Goal: Task Accomplishment & Management: Manage account settings

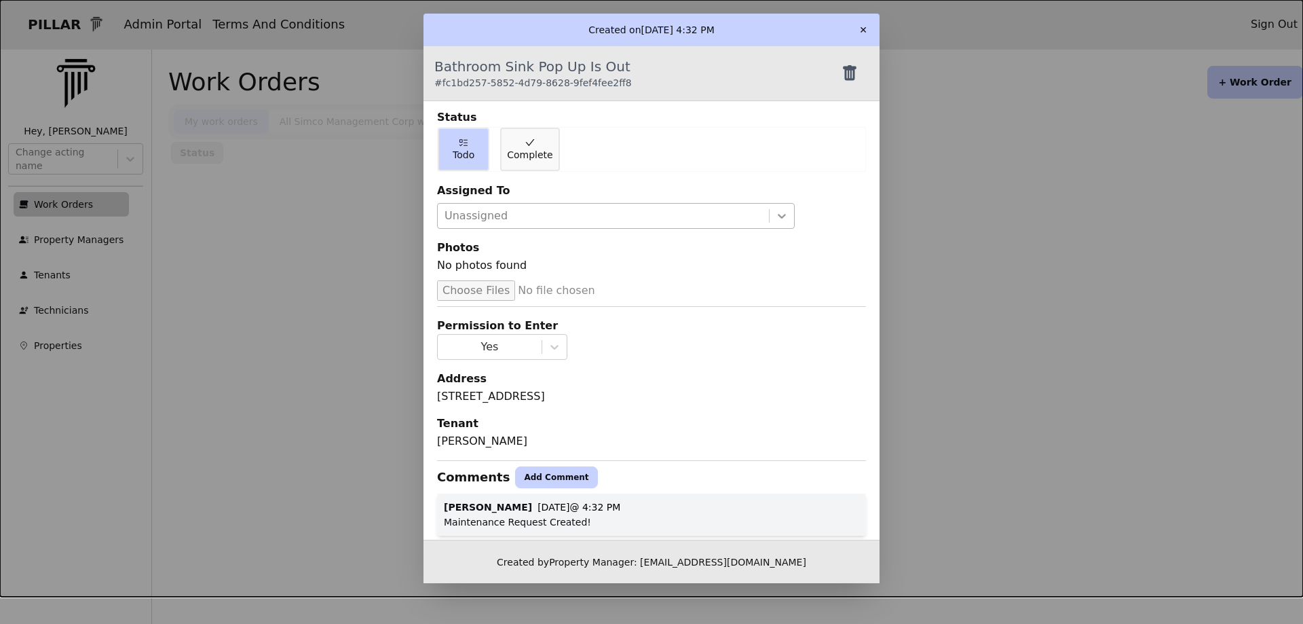
click at [775, 214] on icon at bounding box center [782, 216] width 14 height 14
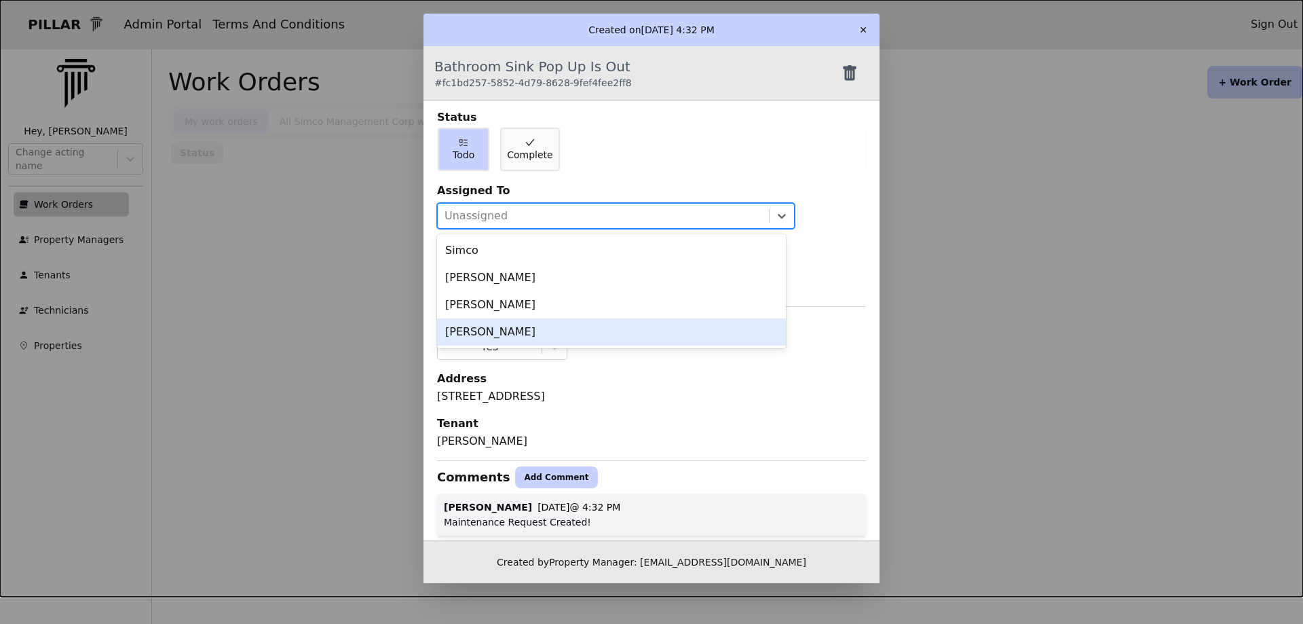
click at [531, 327] on div "[PERSON_NAME]" at bounding box center [611, 331] width 349 height 27
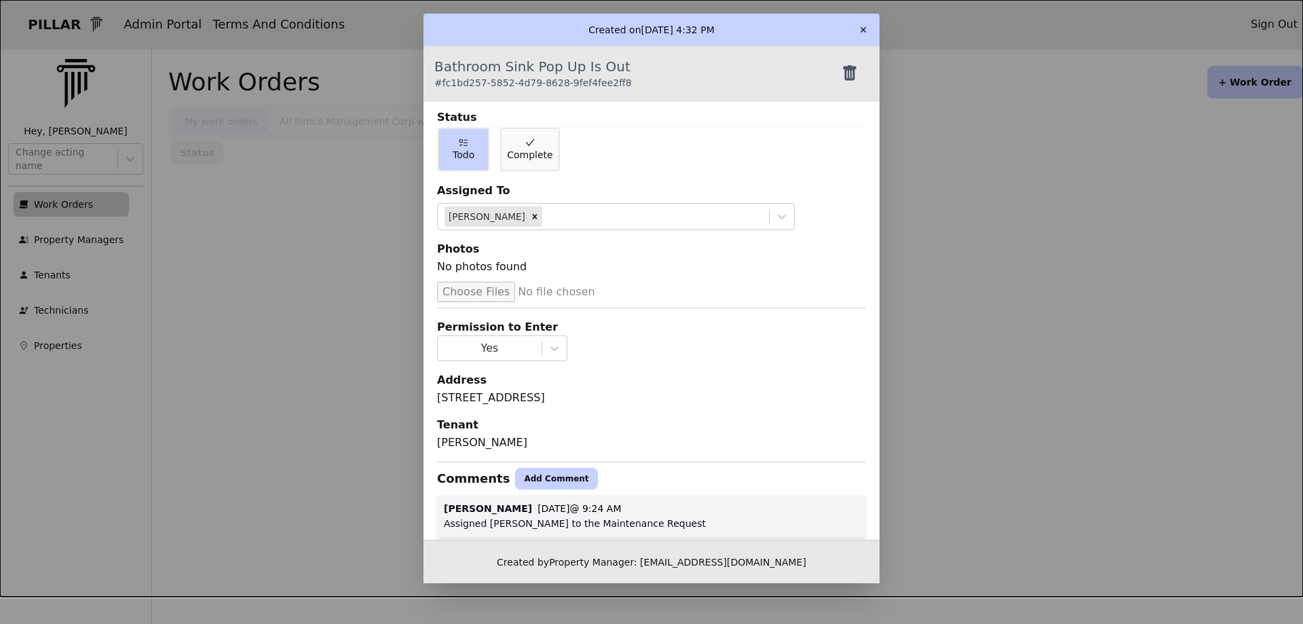
click at [861, 27] on button "✕" at bounding box center [863, 30] width 22 height 22
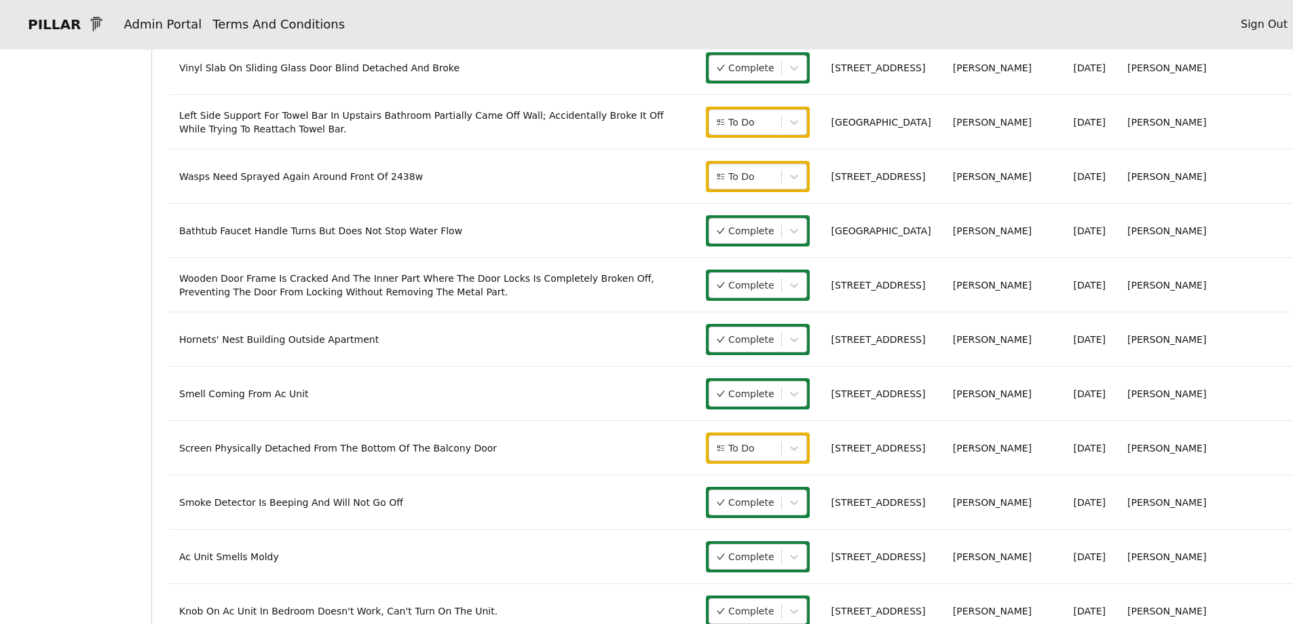
scroll to position [339, 0]
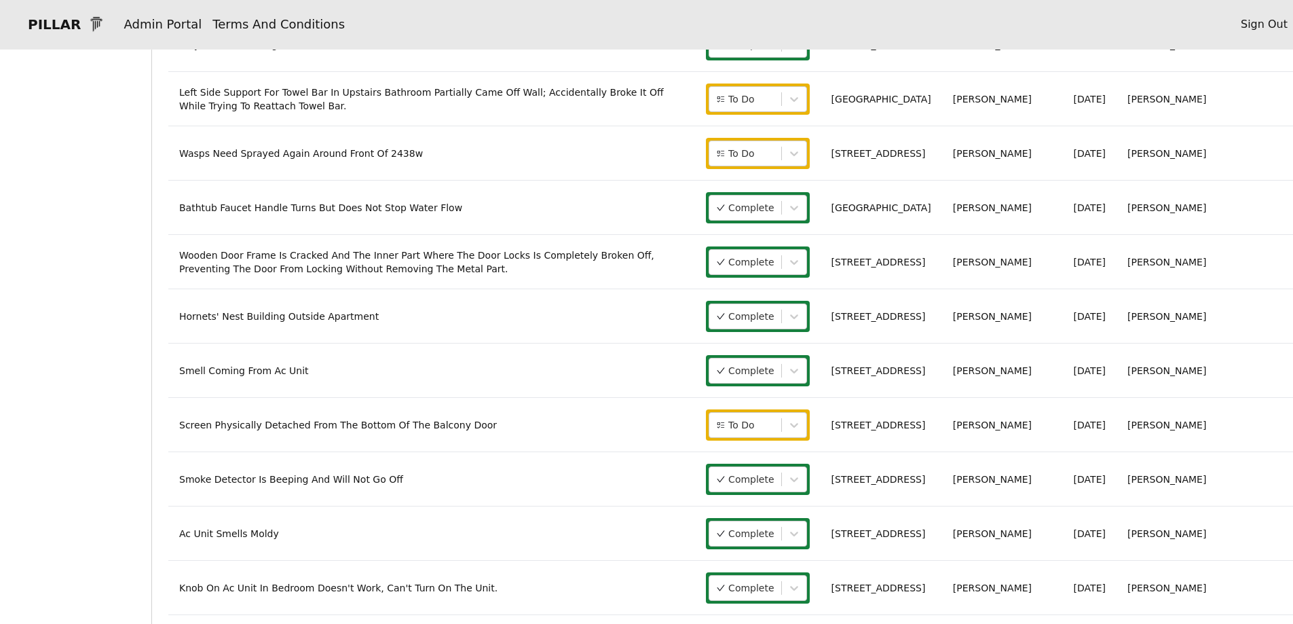
click at [279, 373] on link "Smell Coming From Ac Unit" at bounding box center [244, 370] width 130 height 11
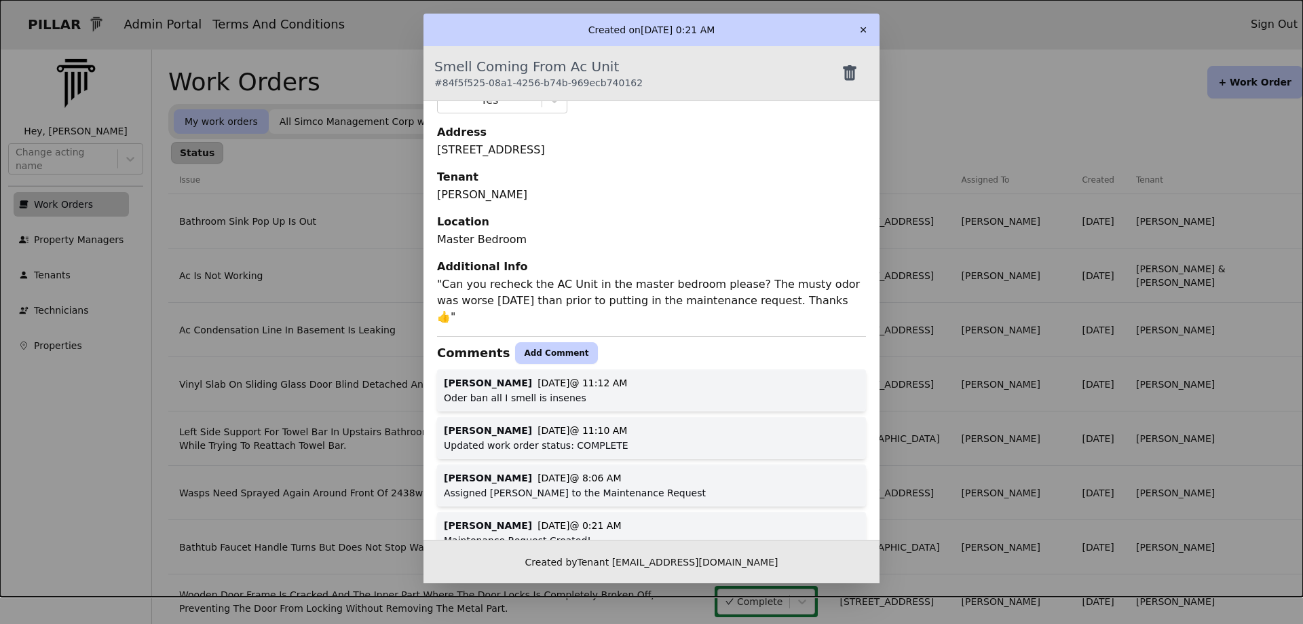
scroll to position [271, 0]
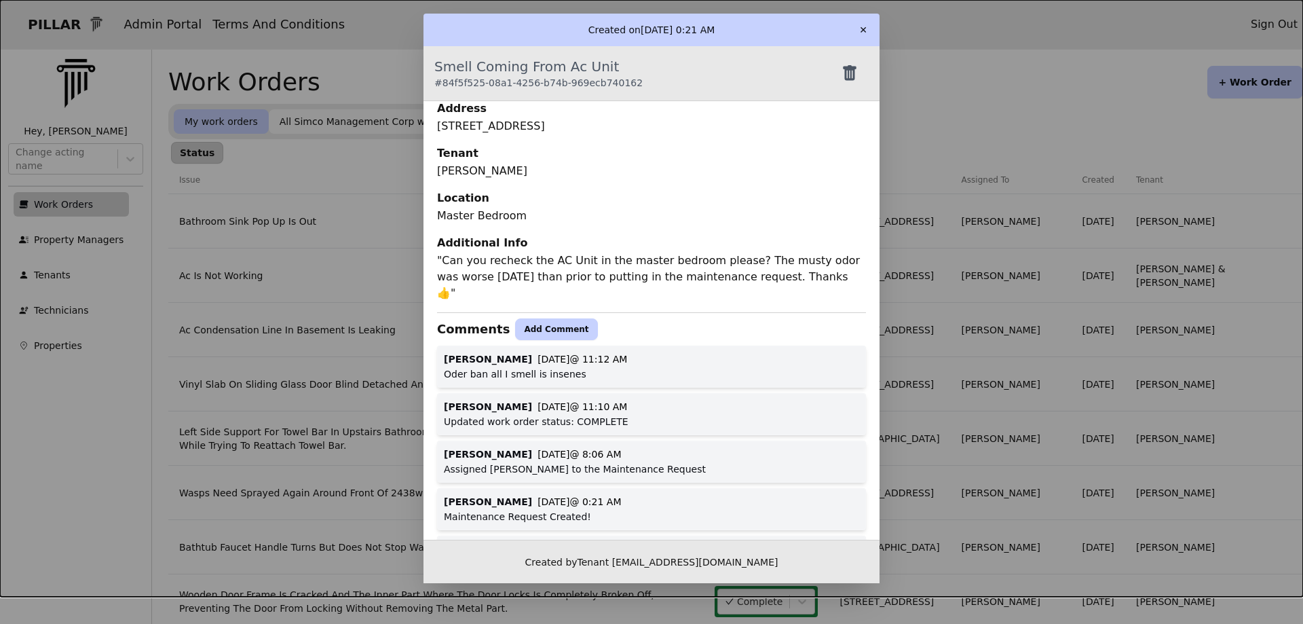
click at [516, 319] on button "Add Comment" at bounding box center [556, 329] width 82 height 22
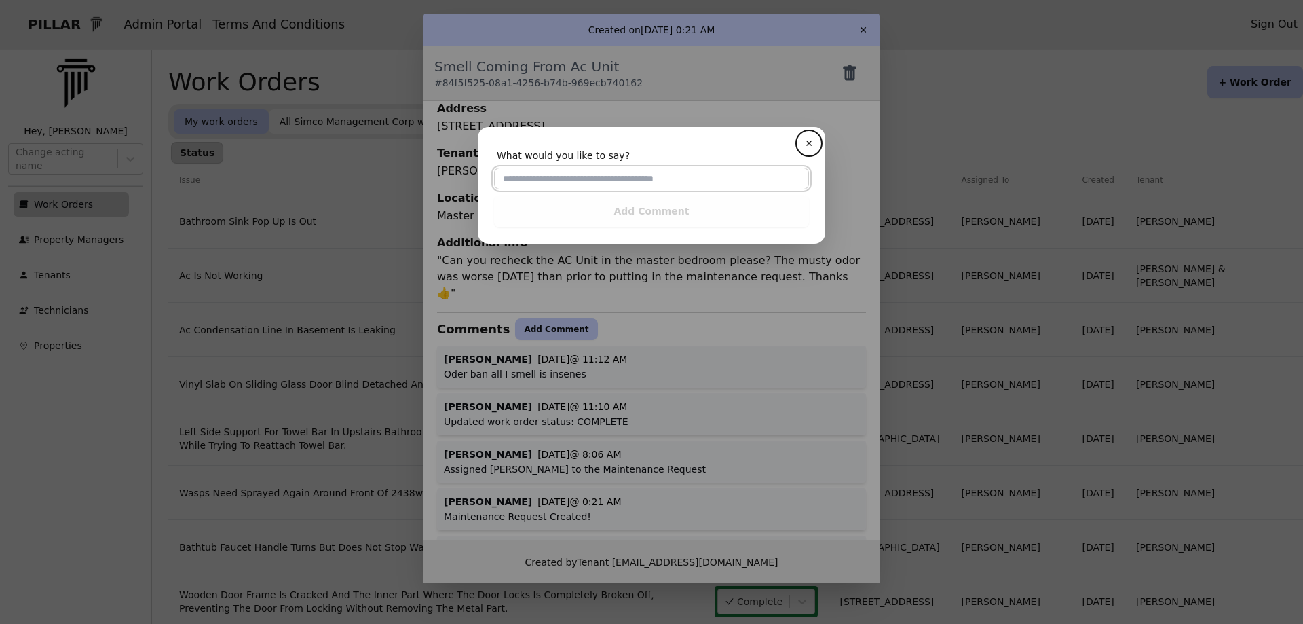
drag, startPoint x: 508, startPoint y: 181, endPoint x: 510, endPoint y: 195, distance: 14.5
click at [508, 181] on input "text" at bounding box center [651, 179] width 315 height 22
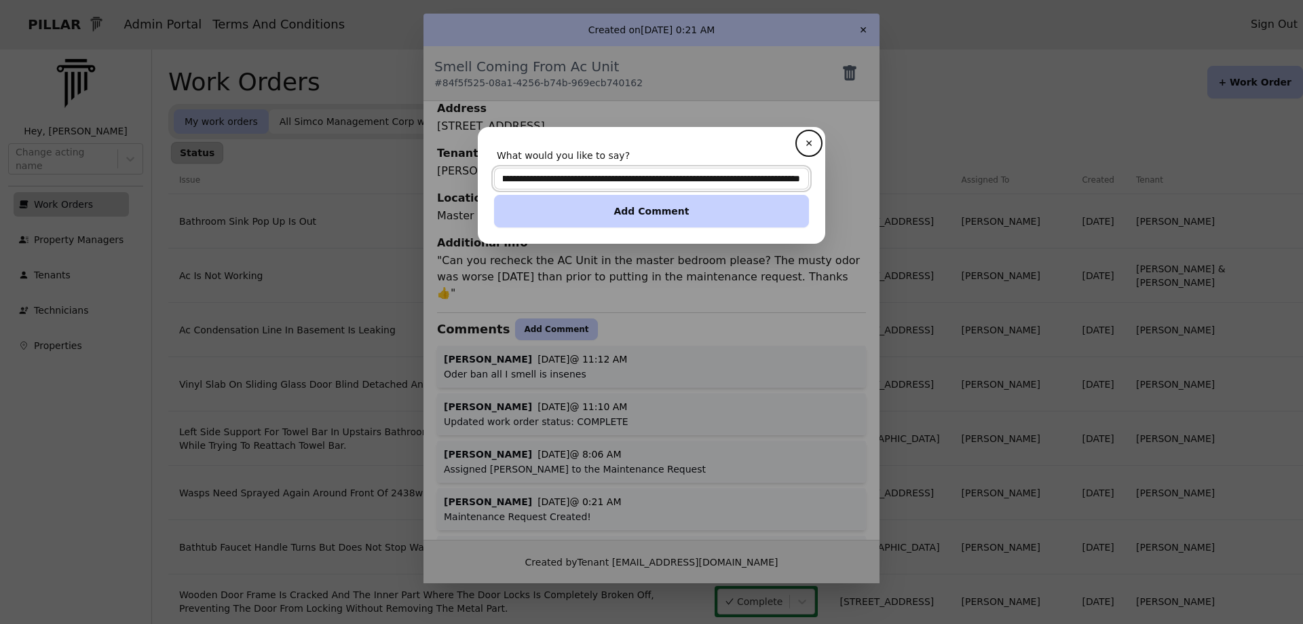
scroll to position [0, 98]
click at [719, 176] on input "**********" at bounding box center [651, 179] width 315 height 22
click at [804, 181] on input "**********" at bounding box center [651, 179] width 315 height 22
click at [804, 179] on input "**********" at bounding box center [651, 179] width 315 height 22
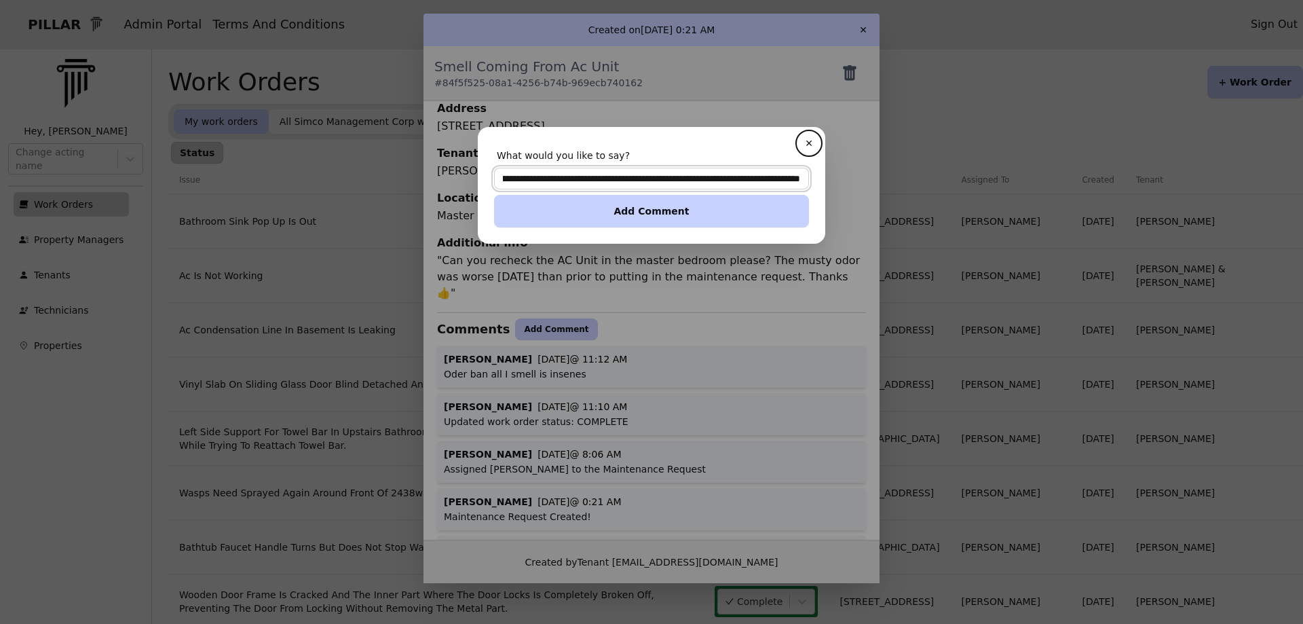
type input "**********"
click at [643, 210] on button "Add Comment" at bounding box center [651, 211] width 315 height 33
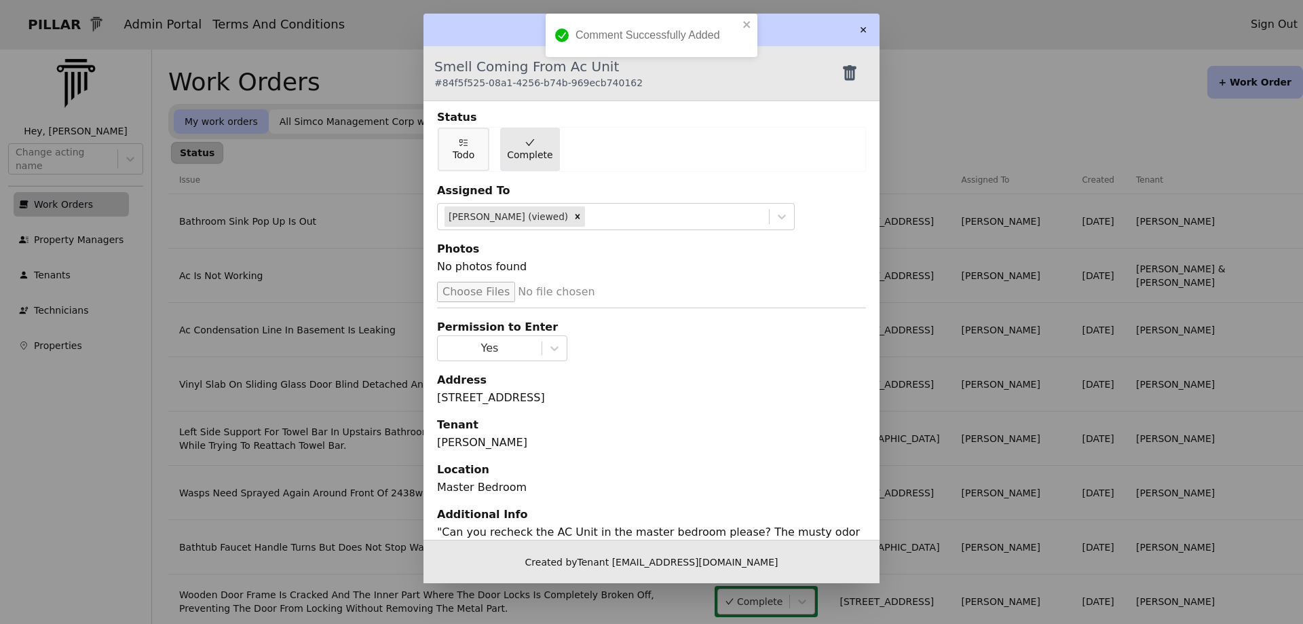
click at [535, 152] on span "Complete" at bounding box center [529, 155] width 45 height 14
click at [477, 152] on button "Todo" at bounding box center [464, 149] width 52 height 43
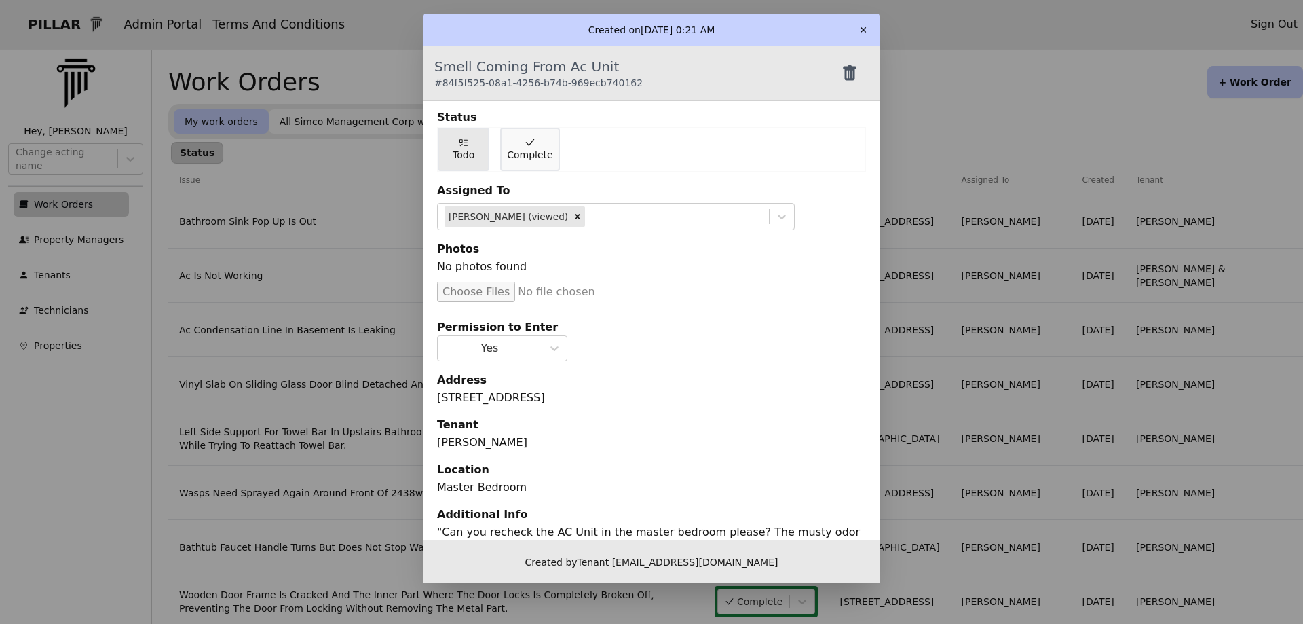
click at [467, 142] on icon at bounding box center [463, 142] width 11 height 11
click at [457, 154] on span "Todo" at bounding box center [464, 155] width 22 height 14
click at [861, 30] on button "✕" at bounding box center [863, 30] width 22 height 22
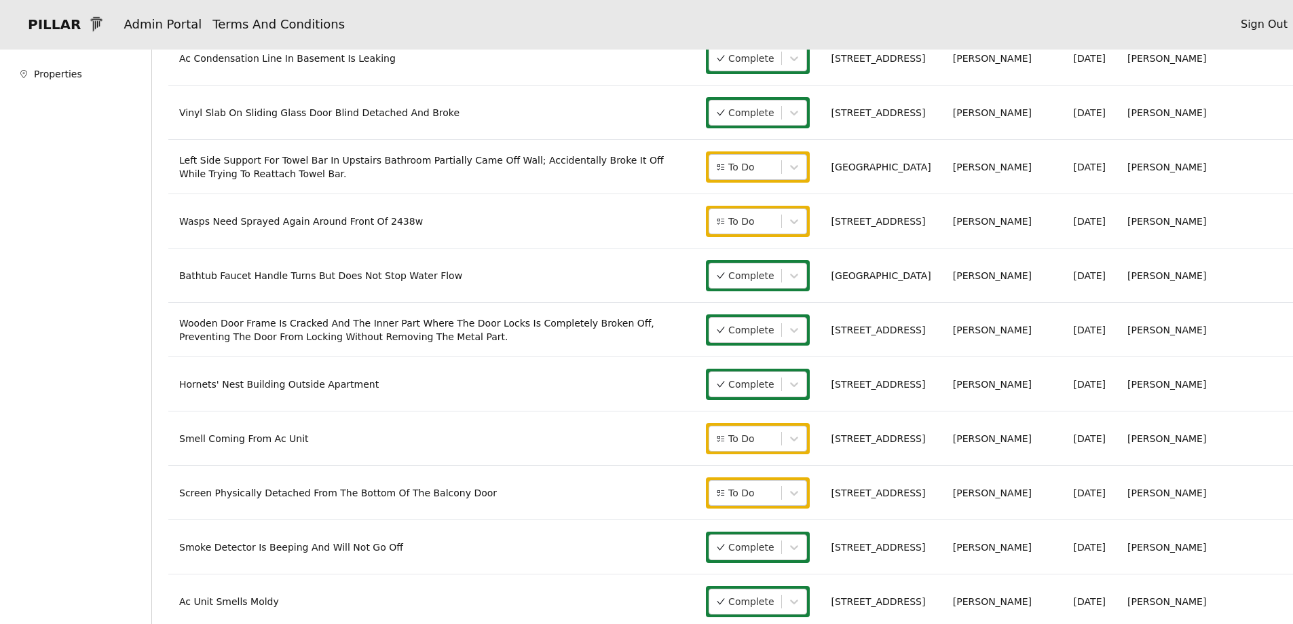
scroll to position [339, 0]
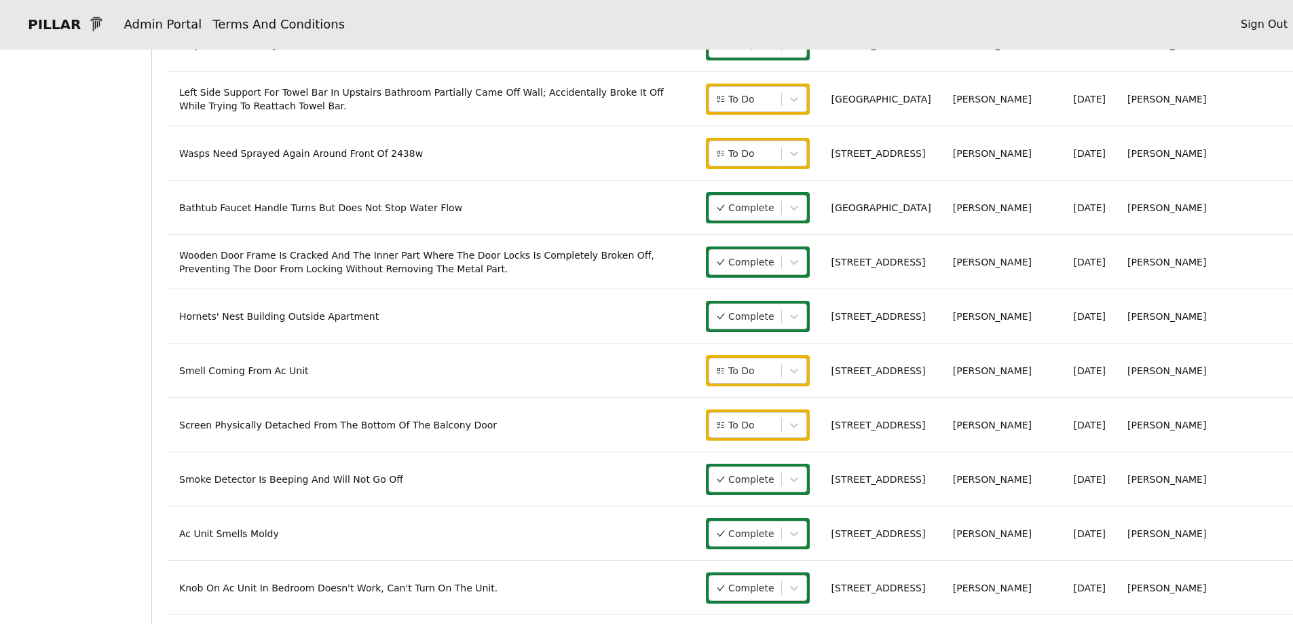
click at [278, 371] on link "Smell Coming From Ac Unit" at bounding box center [244, 370] width 130 height 11
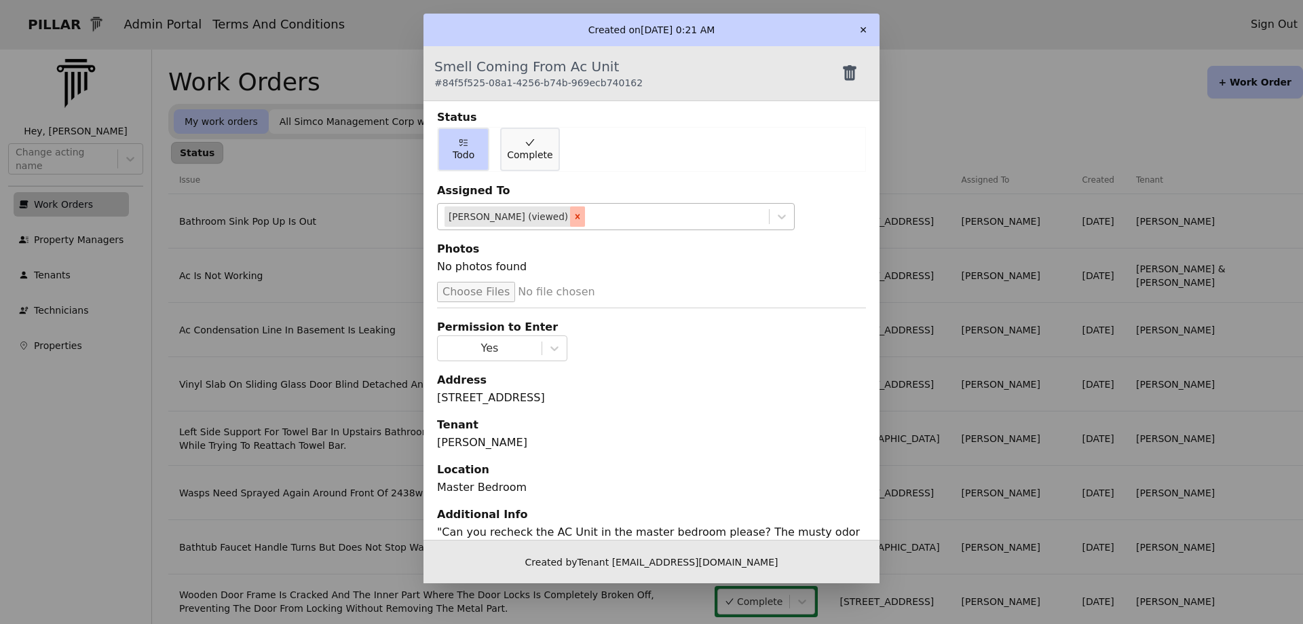
click at [573, 216] on icon "Remove Art Miller (viewed)" at bounding box center [578, 217] width 10 height 10
click at [778, 216] on icon at bounding box center [782, 216] width 8 height 5
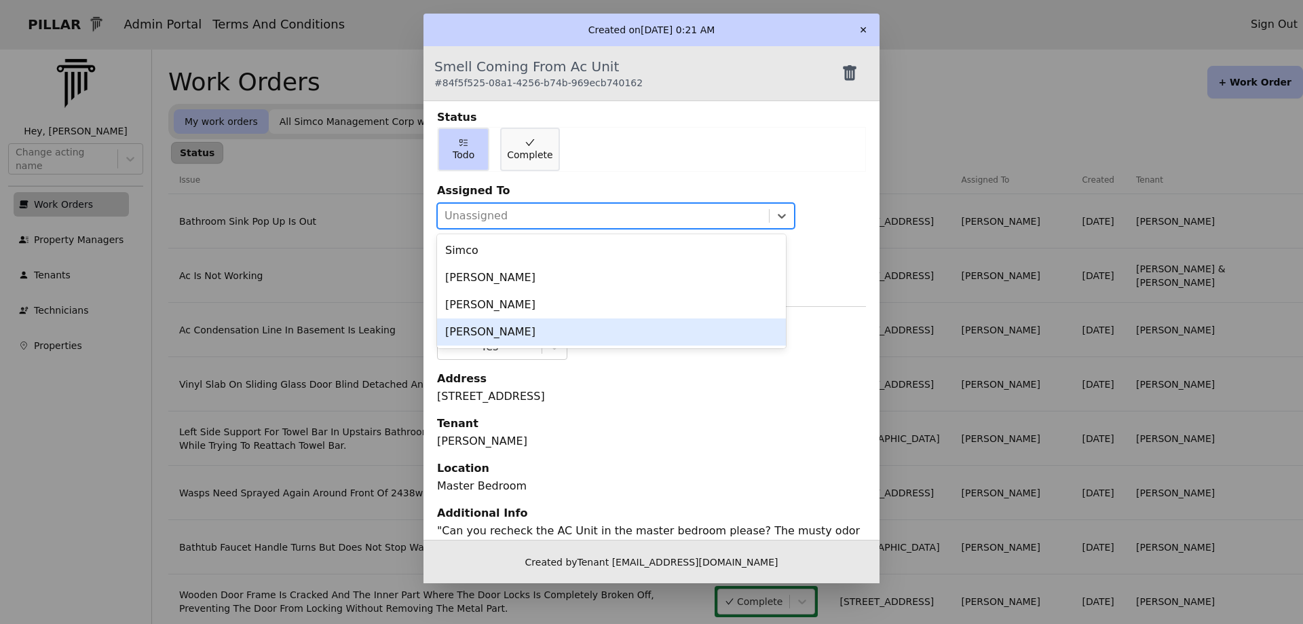
click at [467, 326] on div "[PERSON_NAME]" at bounding box center [611, 331] width 349 height 27
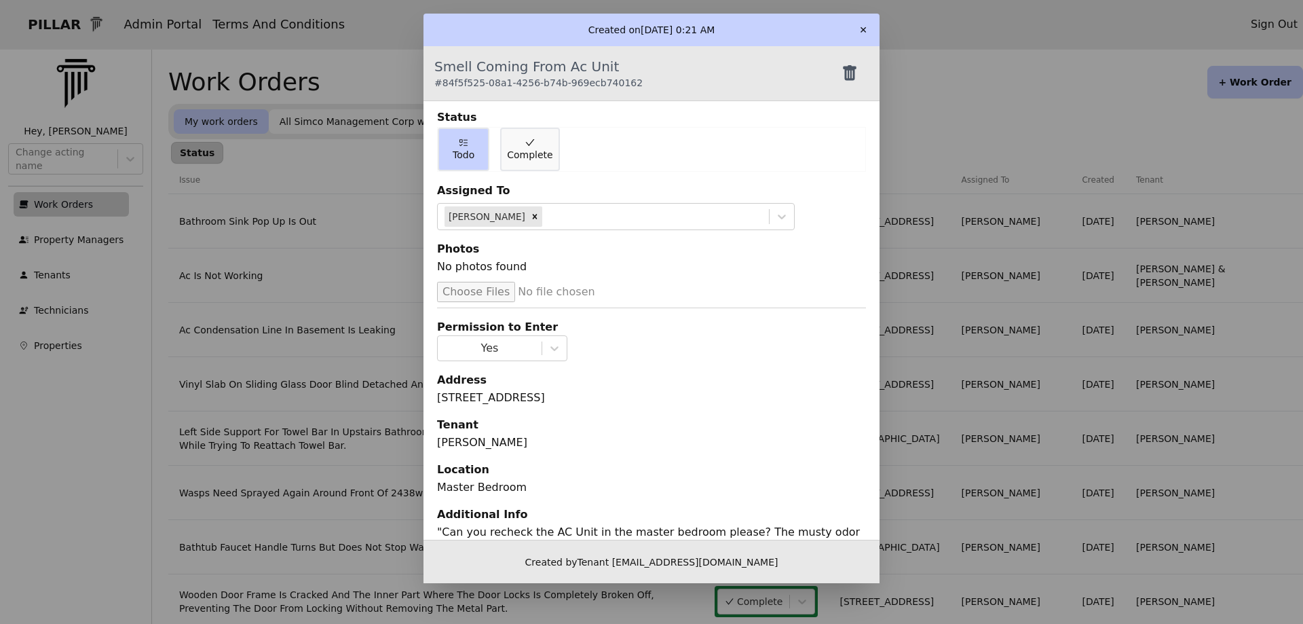
click at [863, 31] on button "✕" at bounding box center [863, 30] width 22 height 22
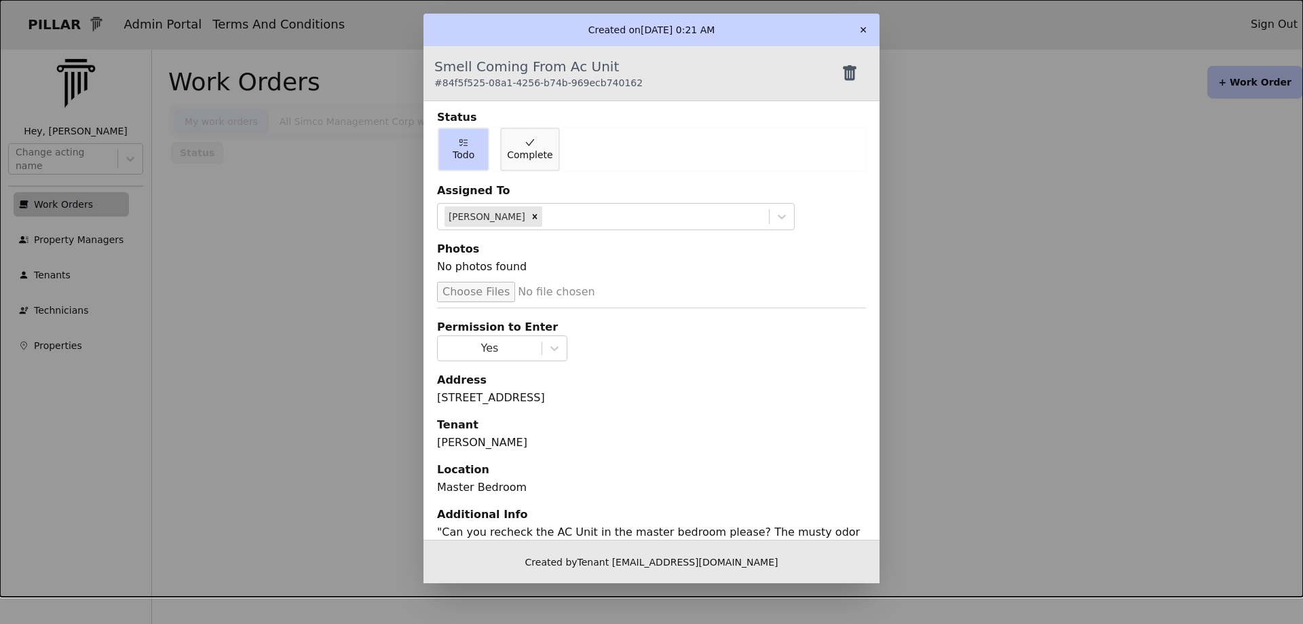
click at [863, 29] on button "✕" at bounding box center [863, 30] width 22 height 22
click at [861, 29] on button "✕" at bounding box center [863, 30] width 22 height 22
